Goal: Information Seeking & Learning: Learn about a topic

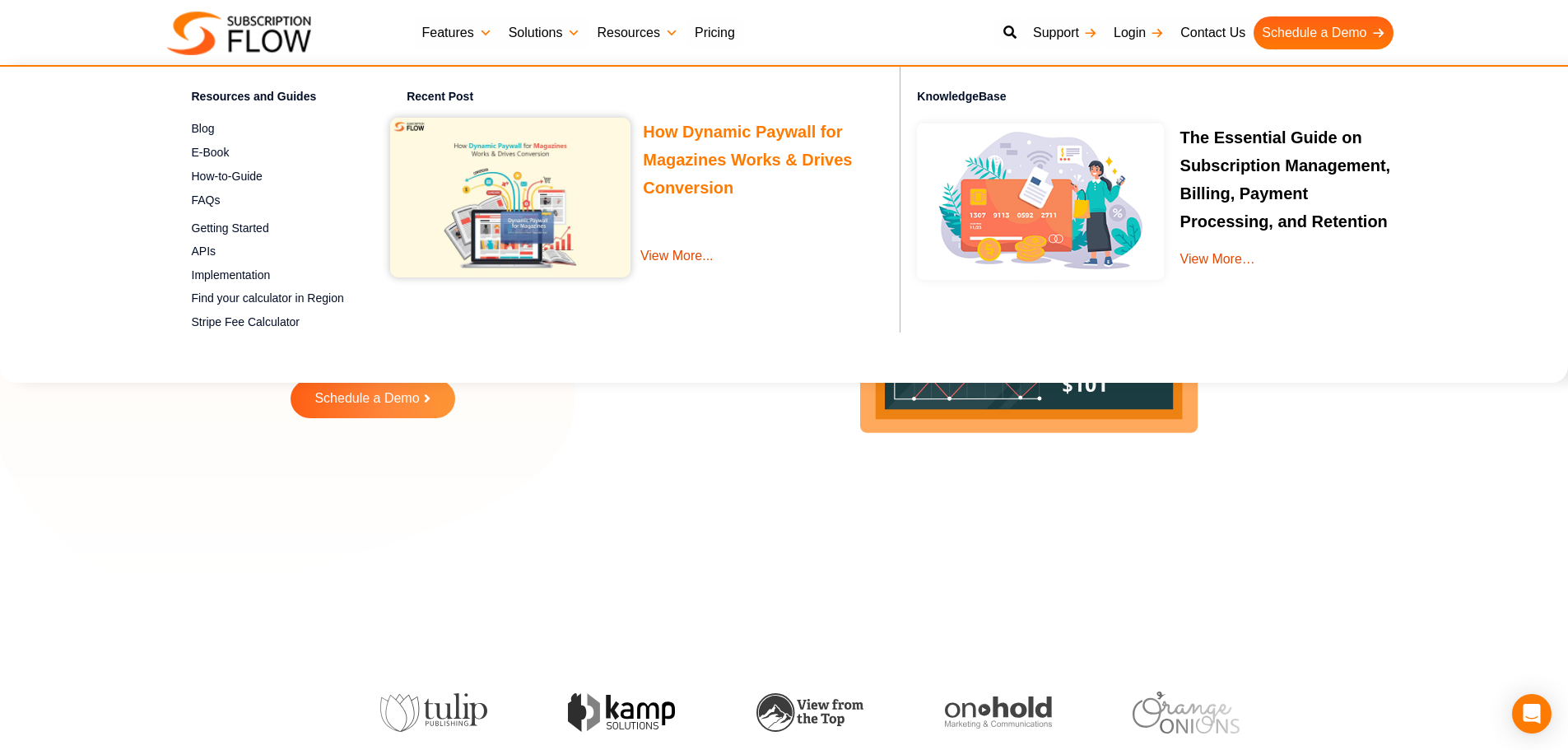
click at [655, 133] on link "How Dynamic Paywall for Magazines Works & Drives Conversion" at bounding box center [748, 162] width 209 height 79
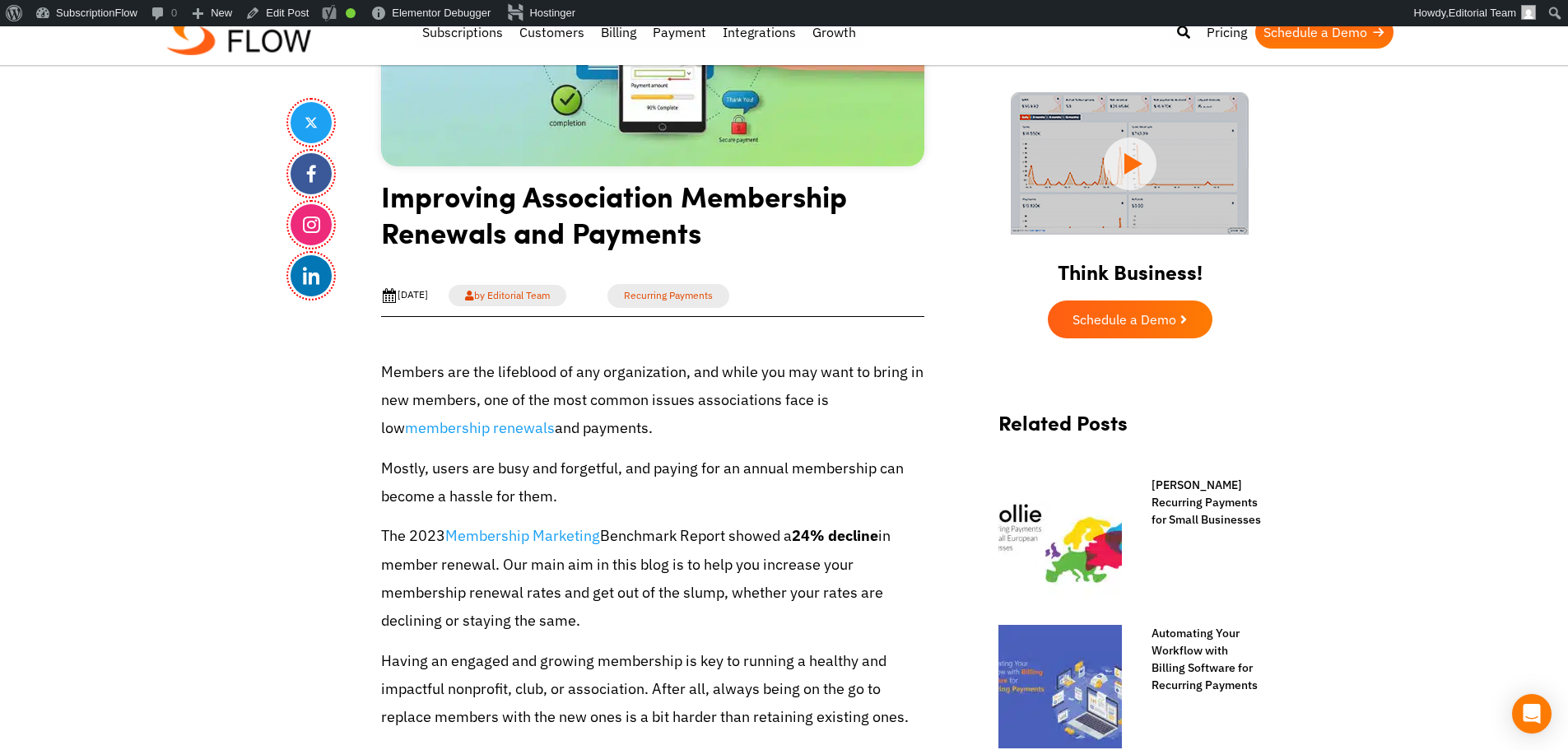
scroll to position [411, 0]
click at [592, 231] on h1 "Improving Association Membership Renewals and Payments" at bounding box center [653, 220] width 544 height 85
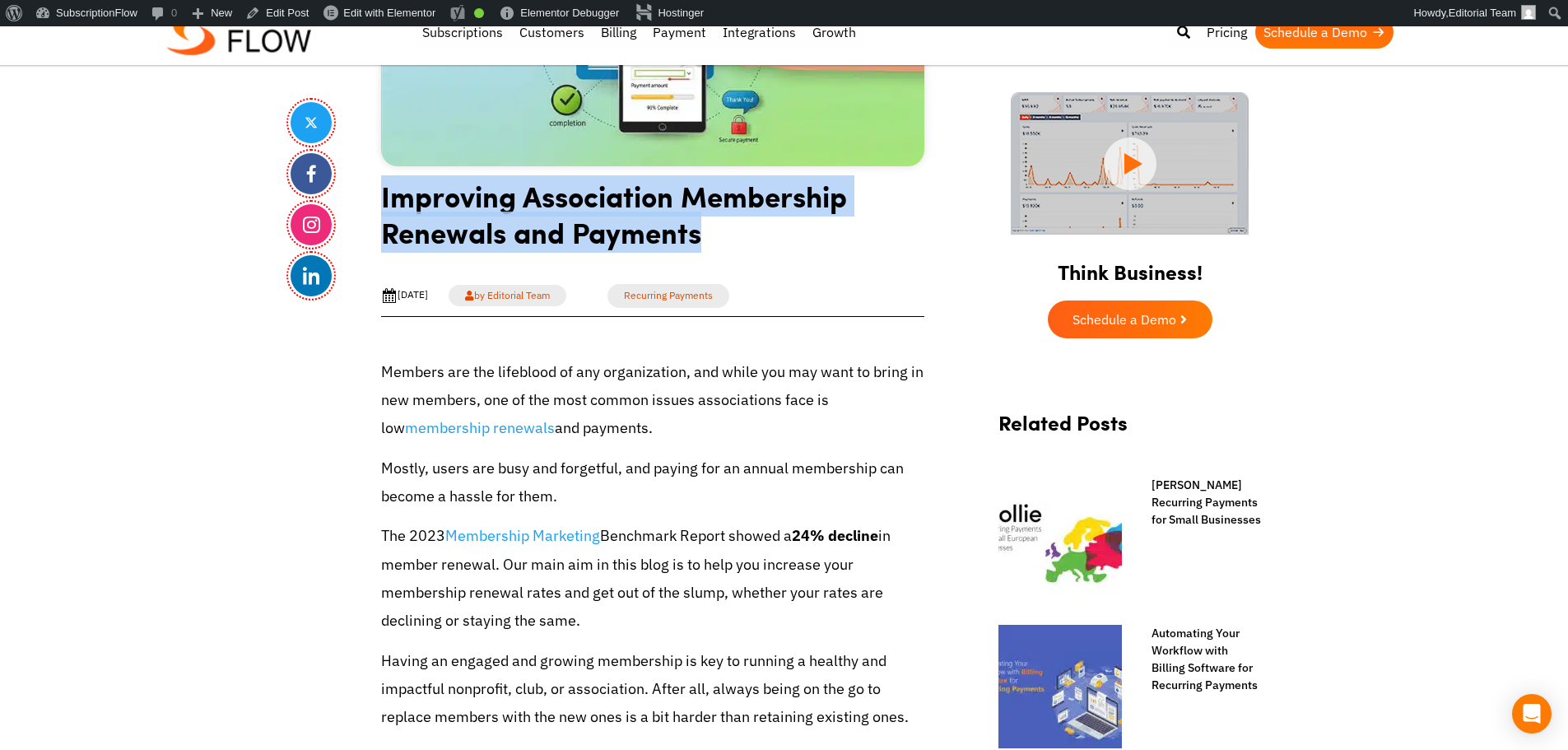
click at [592, 231] on h1 "Improving Association Membership Renewals and Payments" at bounding box center [653, 220] width 544 height 85
copy article "Improving Association Membership Renewals and Payments"
